Goal: Information Seeking & Learning: Learn about a topic

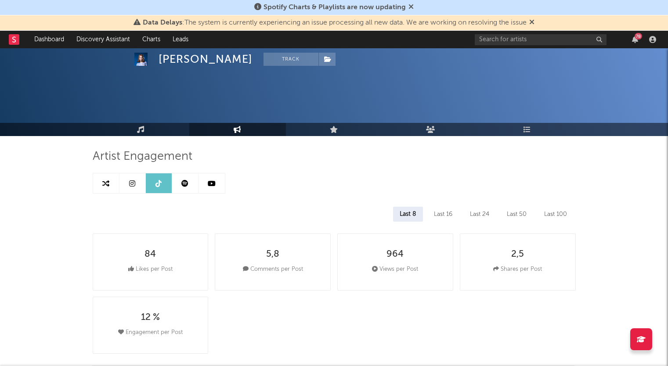
select select "All"
select select "6m"
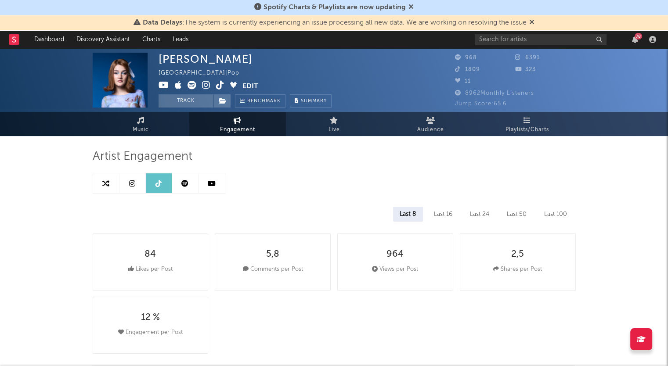
click at [98, 185] on link at bounding box center [106, 184] width 26 height 20
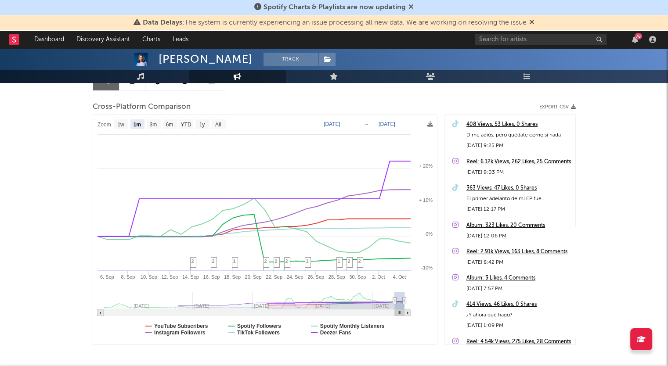
scroll to position [88, 0]
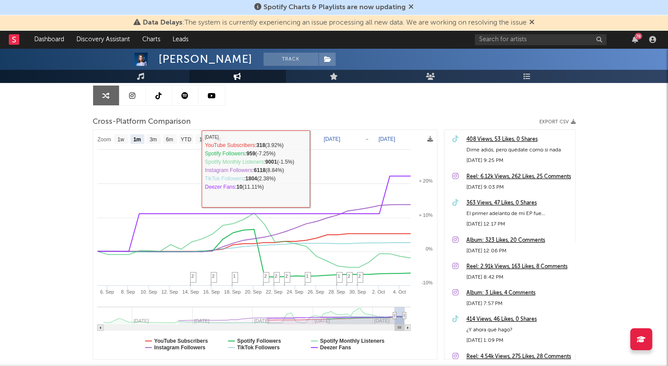
click at [279, 116] on div "Cross-Platform Comparison Export CSV" at bounding box center [334, 122] width 483 height 15
click at [259, 108] on div "Artist Engagement Cross-Platform Comparison Export CSV Zoom 1w 1m 3m 6m YTD 1y …" at bounding box center [334, 210] width 483 height 299
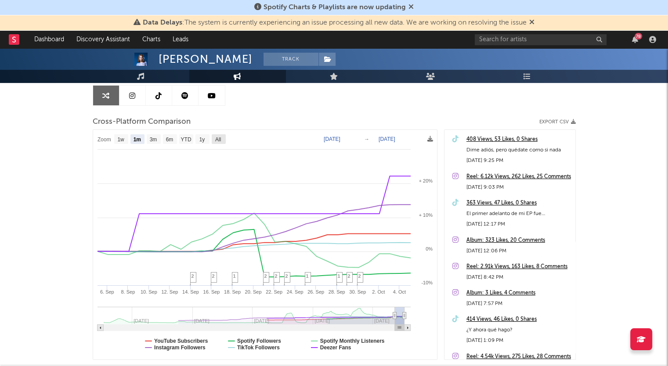
click at [219, 138] on text "All" at bounding box center [218, 140] width 6 height 6
select select "All"
type input "[DATE]"
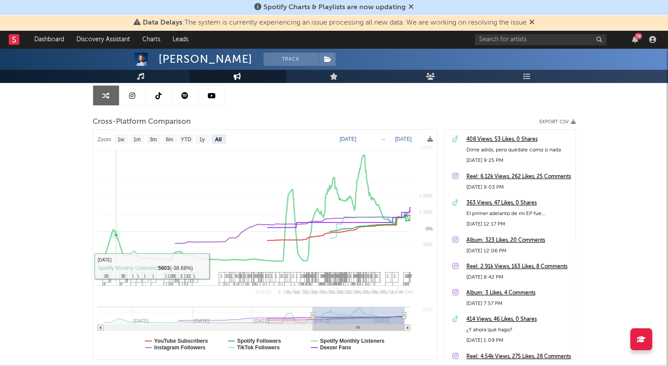
click at [26, 177] on div "[PERSON_NAME] Track [GEOGRAPHIC_DATA] | Pop Edit Track Benchmark Summary 968 63…" at bounding box center [334, 190] width 668 height 461
select select "All"
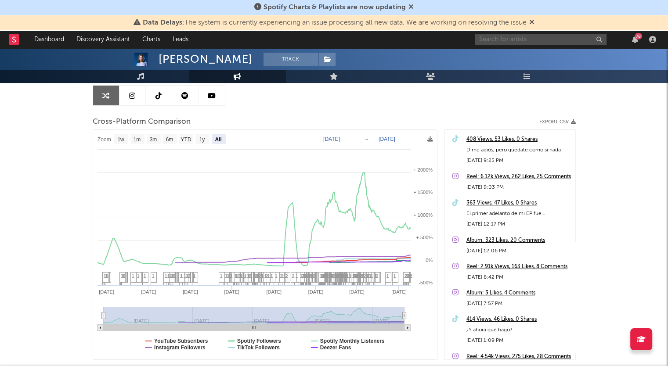
click at [507, 42] on input "text" at bounding box center [541, 39] width 132 height 11
type input "ñ"
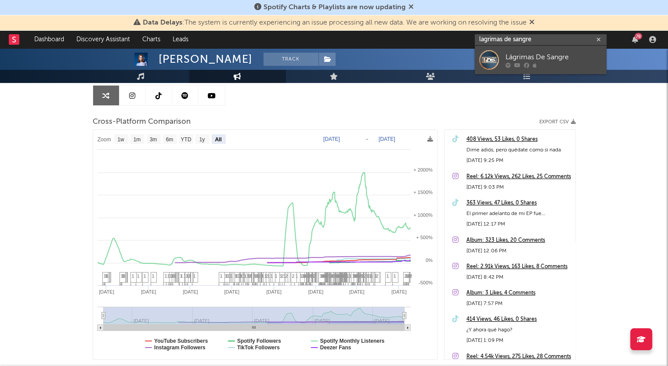
type input "lagrimas de sangre"
click at [537, 66] on div at bounding box center [554, 64] width 97 height 5
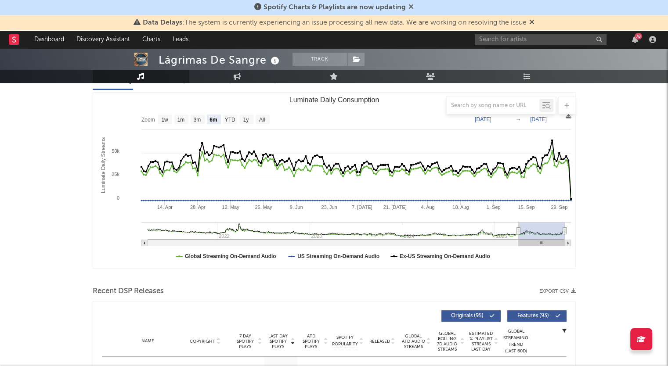
scroll to position [132, 0]
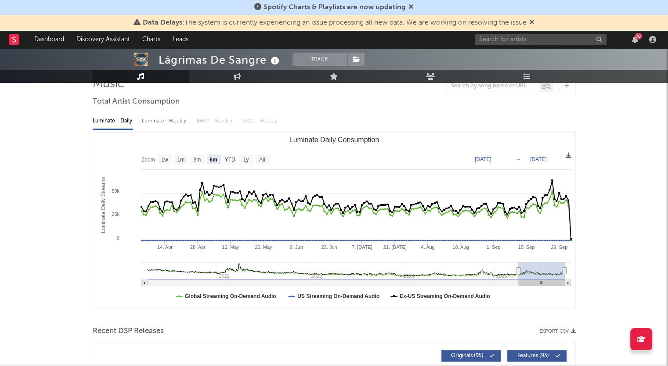
scroll to position [88, 0]
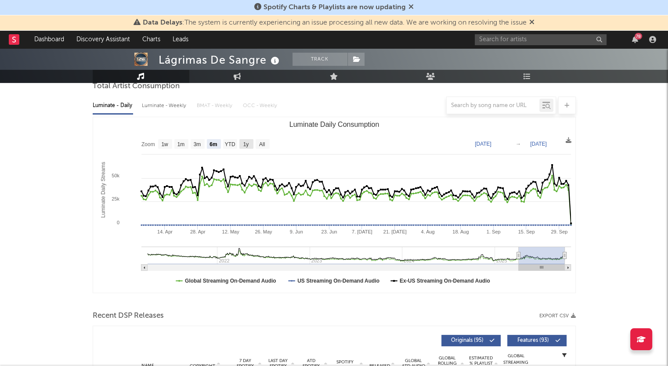
click at [244, 143] on text "1y" at bounding box center [246, 144] width 6 height 6
select select "1y"
type input "[DATE]"
